Goal: Book appointment/travel/reservation

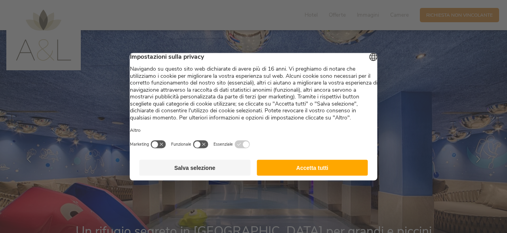
click at [319, 175] on button "Accetta tutti" at bounding box center [312, 167] width 111 height 16
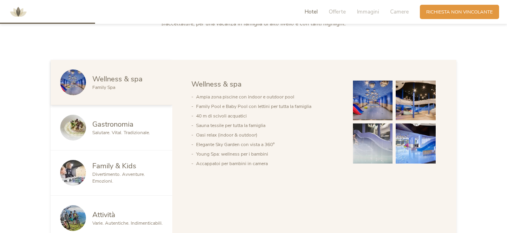
scroll to position [412, 0]
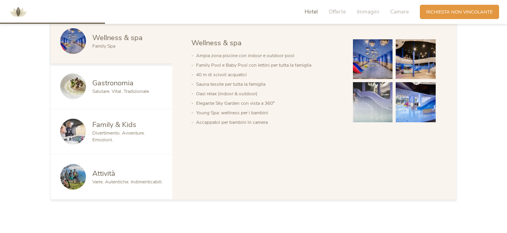
click at [413, 70] on img at bounding box center [416, 59] width 40 height 40
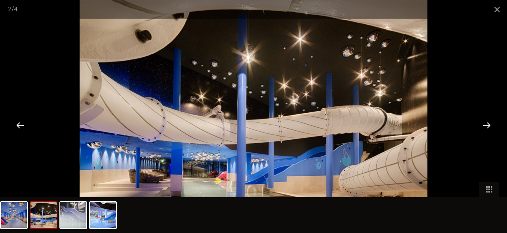
click at [490, 126] on div at bounding box center [487, 125] width 25 height 25
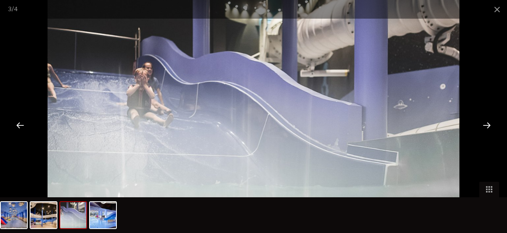
click at [490, 126] on div at bounding box center [487, 125] width 25 height 25
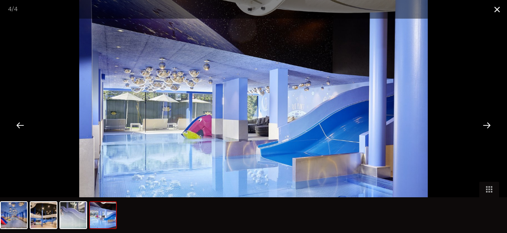
click at [496, 9] on span at bounding box center [498, 9] width 20 height 19
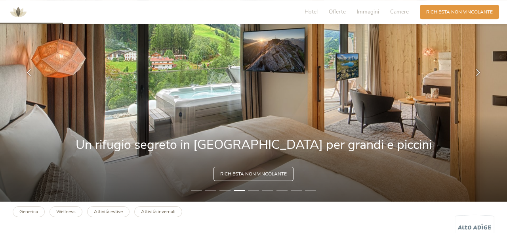
scroll to position [82, 0]
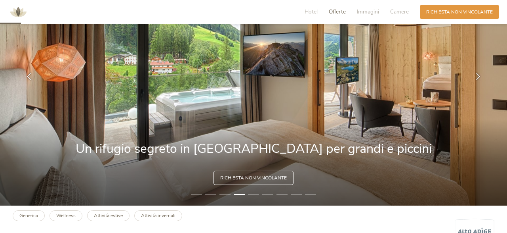
click at [336, 11] on span "Offerte" at bounding box center [337, 12] width 17 height 8
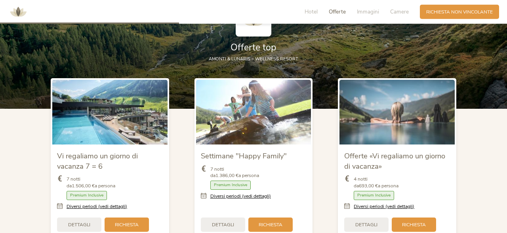
scroll to position [784, 0]
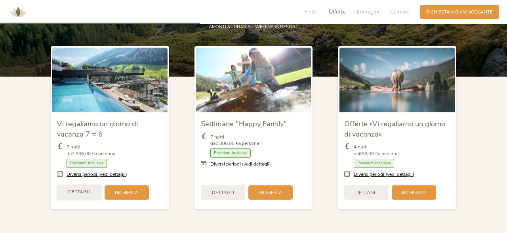
click at [89, 190] on span "Dettagli" at bounding box center [79, 191] width 22 height 7
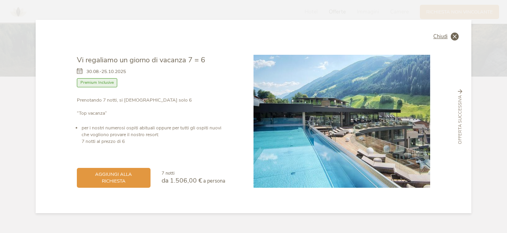
click at [452, 37] on icon at bounding box center [455, 37] width 8 height 8
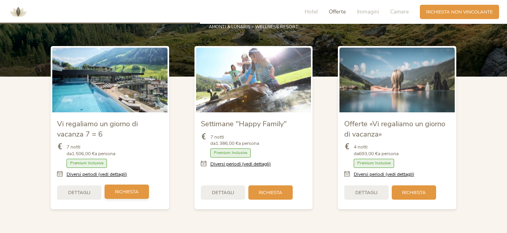
click at [126, 189] on span "Richiesta" at bounding box center [127, 191] width 24 height 7
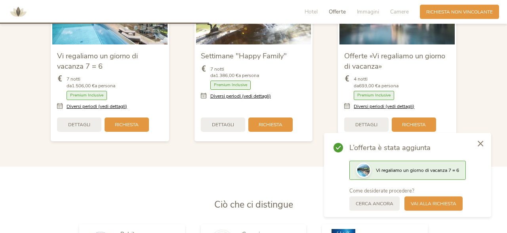
scroll to position [867, 0]
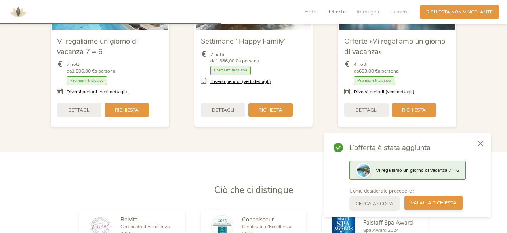
click at [422, 204] on span "Vai alla richiesta" at bounding box center [434, 202] width 46 height 7
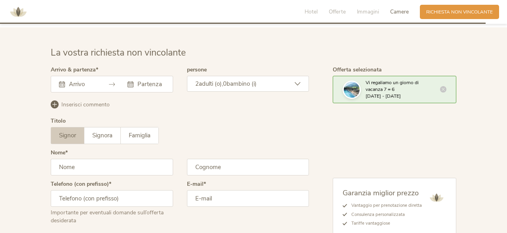
scroll to position [1912, 0]
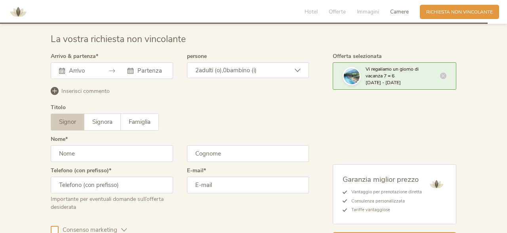
click at [98, 70] on div at bounding box center [112, 70] width 123 height 17
click at [109, 68] on icon at bounding box center [112, 71] width 6 height 6
click at [134, 70] on div at bounding box center [146, 71] width 37 height 8
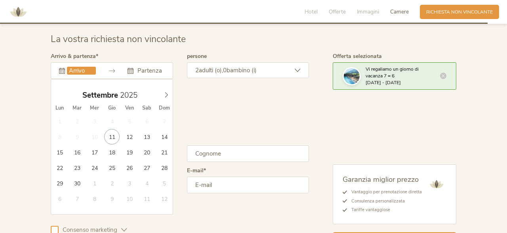
click at [73, 68] on input "text" at bounding box center [81, 71] width 29 height 8
click at [165, 91] on span at bounding box center [166, 92] width 13 height 11
type input "[DATE]"
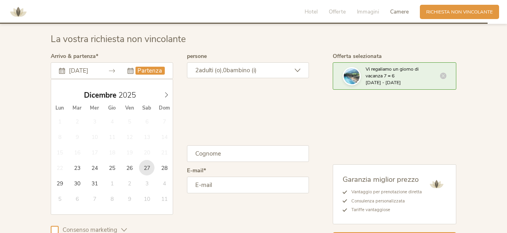
type input "[DATE]"
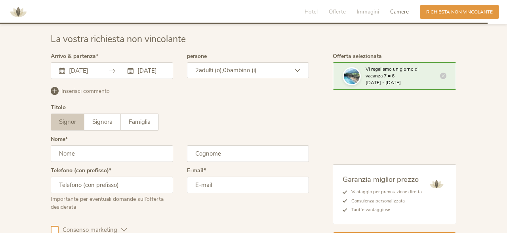
click at [232, 68] on span "bambino (i)" at bounding box center [242, 70] width 30 height 8
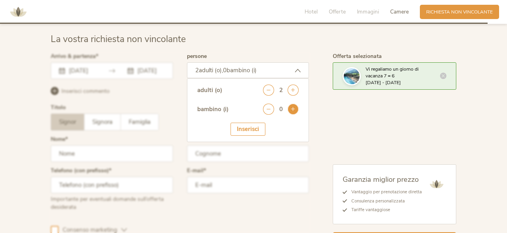
click at [294, 106] on icon at bounding box center [293, 108] width 11 height 11
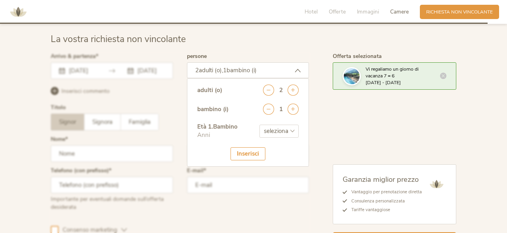
click at [260, 124] on select "seleziona 0 1 2 3 4 5 6 7 8 9 10 11 12 13 14 15 16 17" at bounding box center [279, 130] width 39 height 13
select select "4"
click option "4" at bounding box center [0, 0] width 0 height 0
click at [258, 154] on div "Inserisci" at bounding box center [248, 153] width 35 height 13
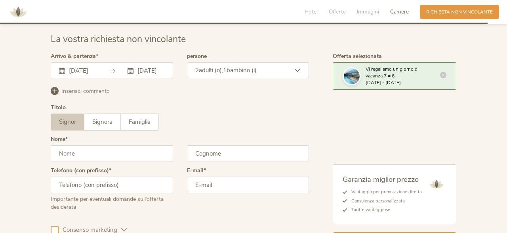
click at [444, 73] on icon at bounding box center [443, 75] width 6 height 6
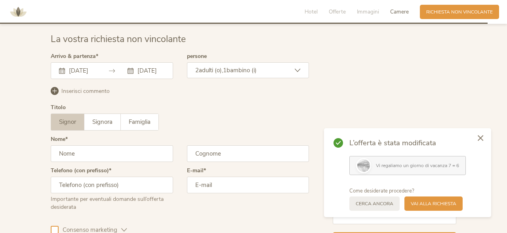
click at [482, 140] on icon at bounding box center [481, 138] width 6 height 6
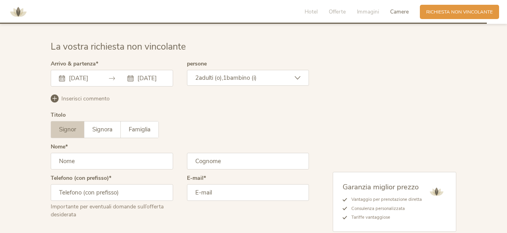
scroll to position [1946, 0]
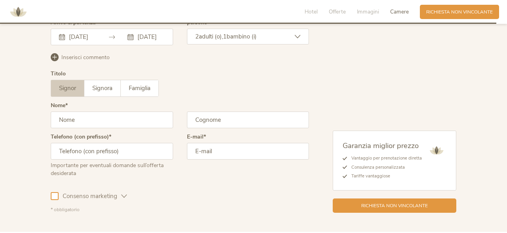
click at [107, 118] on input "text" at bounding box center [112, 119] width 123 height 17
type input "[PERSON_NAME]"
type input "Vocale"
type input "[PHONE_NUMBER]"
click at [223, 150] on input "email" at bounding box center [248, 151] width 123 height 17
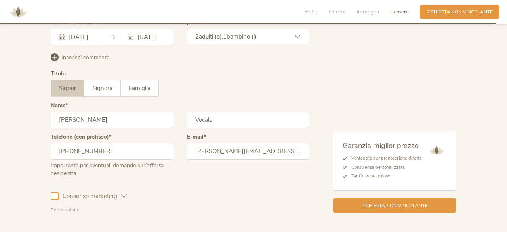
type input "[PERSON_NAME][EMAIL_ADDRESS][DOMAIN_NAME]"
click at [85, 195] on span "Consenso marketing" at bounding box center [90, 196] width 63 height 8
click at [382, 194] on div "Garanzia miglior prezzo Vantaggio per prenotazione diretta Consulenza personali…" at bounding box center [395, 171] width 124 height 82
click at [391, 205] on span "Richiesta non vincolante" at bounding box center [395, 204] width 67 height 7
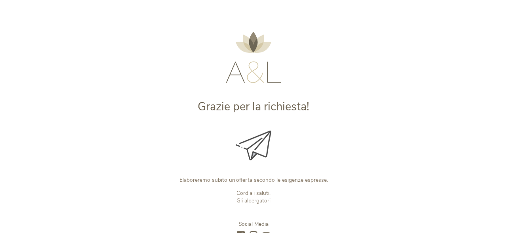
scroll to position [90, 0]
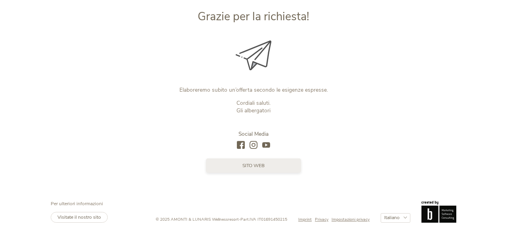
click at [276, 166] on link "sito web" at bounding box center [253, 165] width 95 height 14
